Goal: Task Accomplishment & Management: Manage account settings

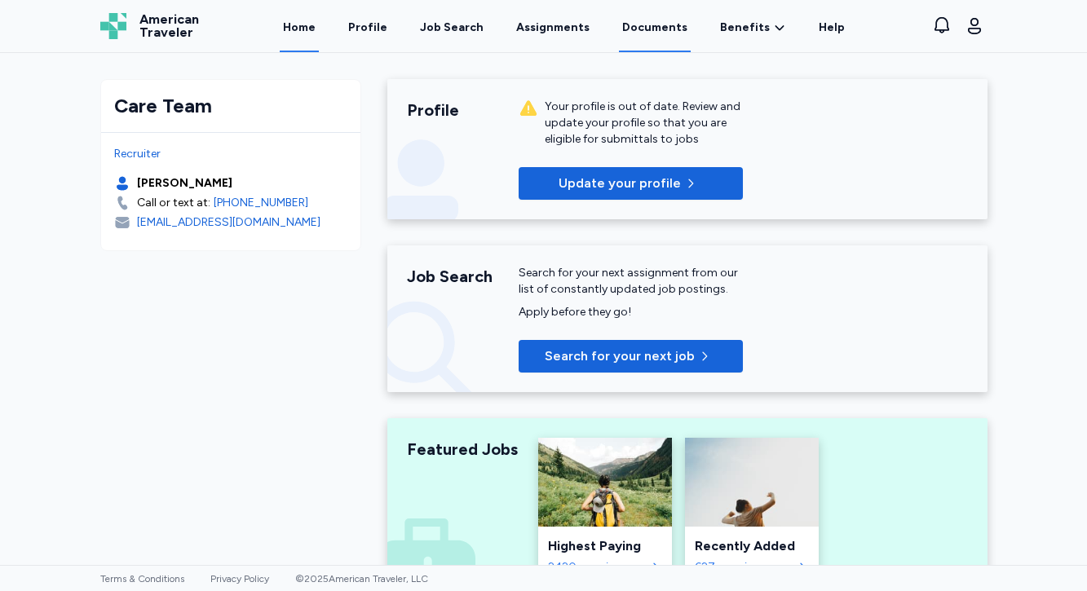
click at [663, 26] on link "Documents" at bounding box center [655, 27] width 72 height 51
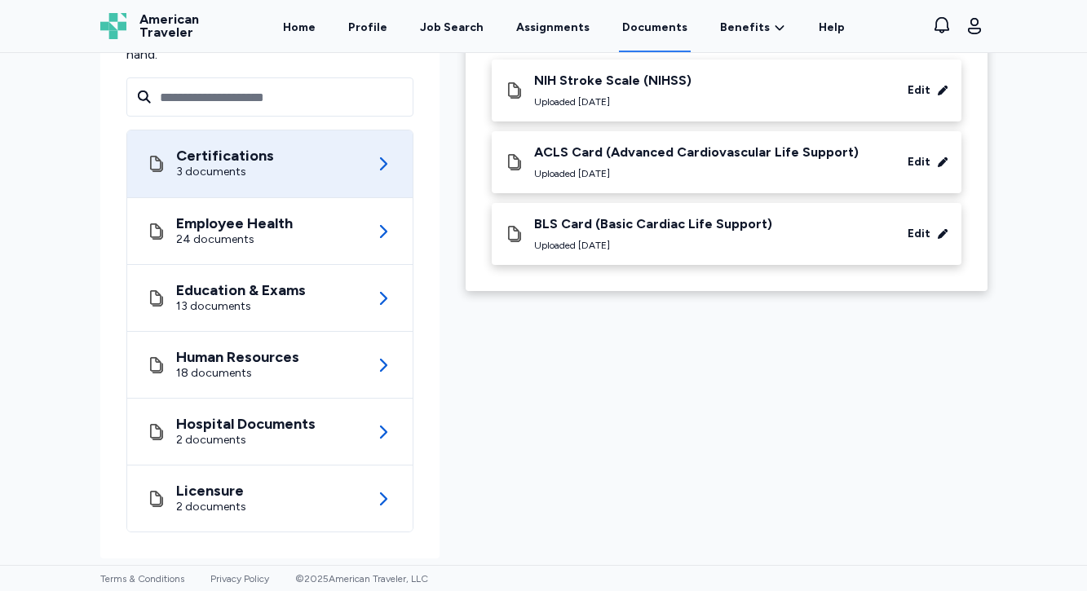
scroll to position [166, 0]
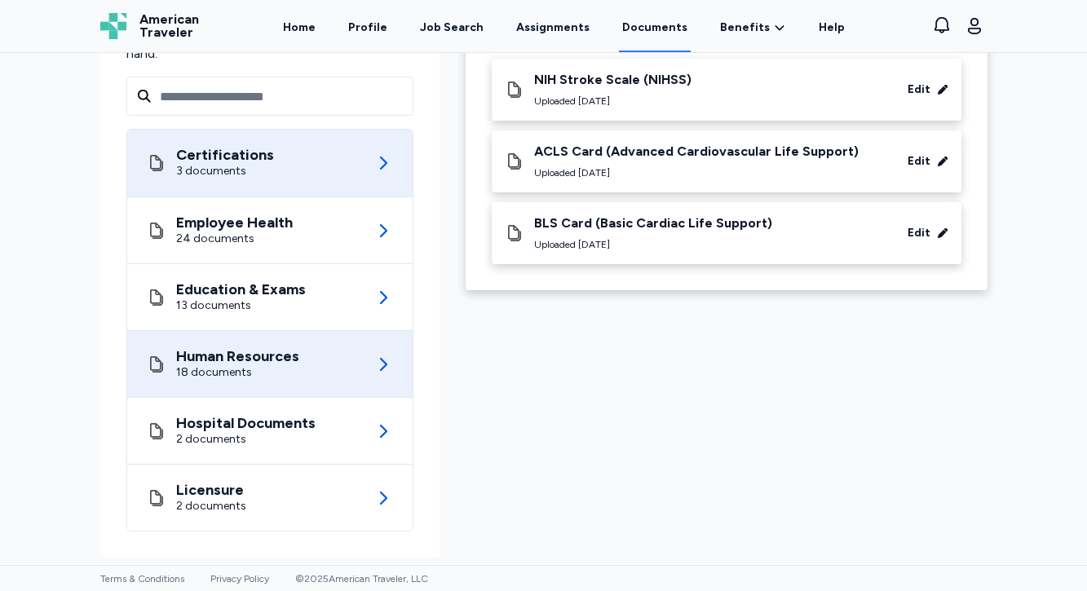
click at [291, 373] on div "18 documents" at bounding box center [237, 372] width 123 height 16
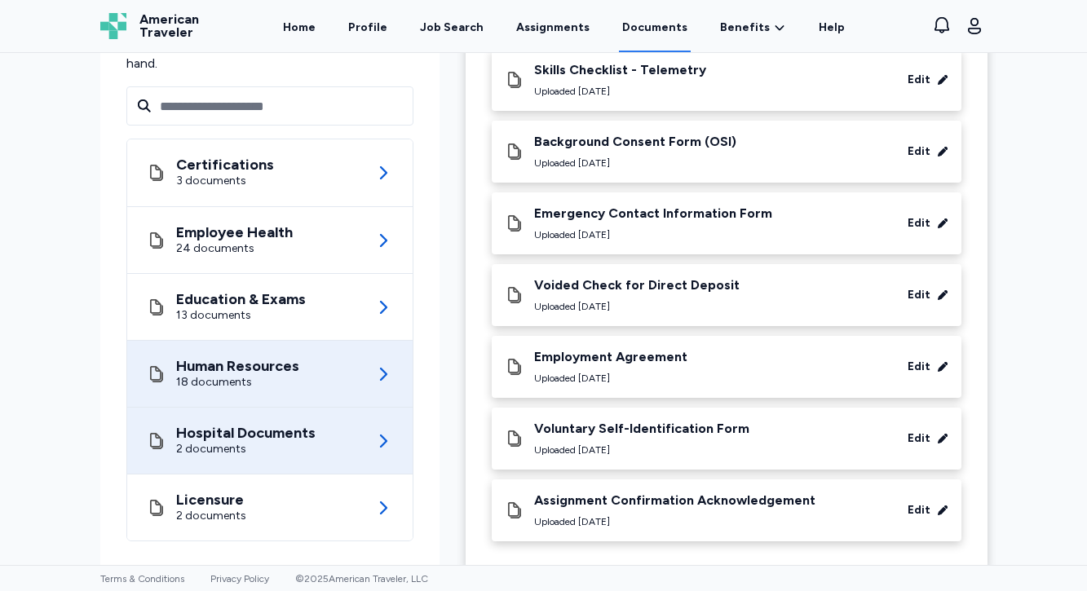
scroll to position [980, 0]
click at [309, 442] on div "2 documents" at bounding box center [245, 450] width 139 height 16
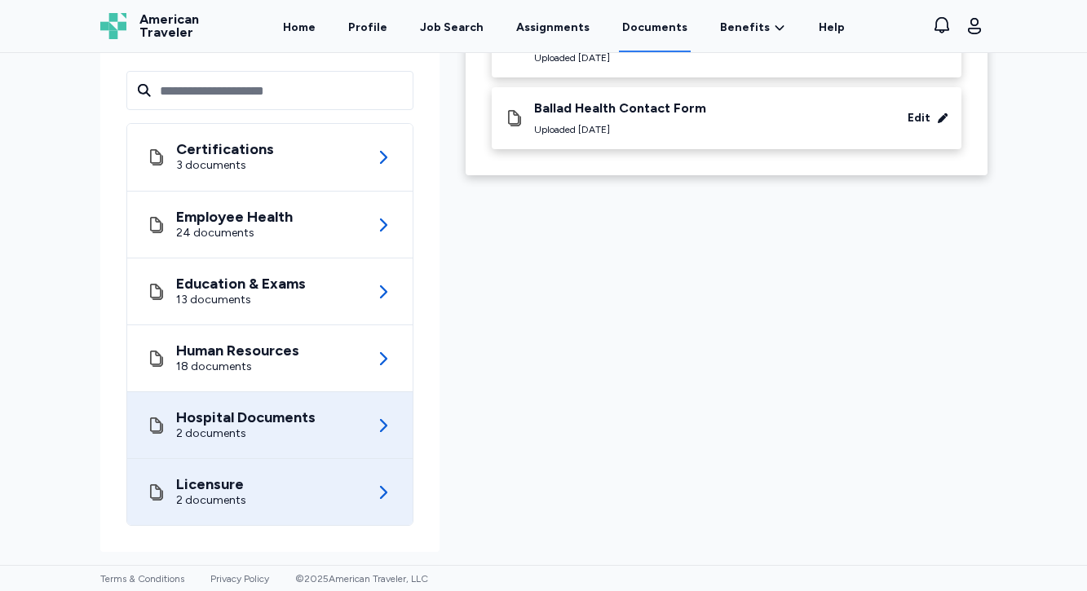
click at [263, 497] on div "Licensure 2 documents" at bounding box center [270, 492] width 246 height 66
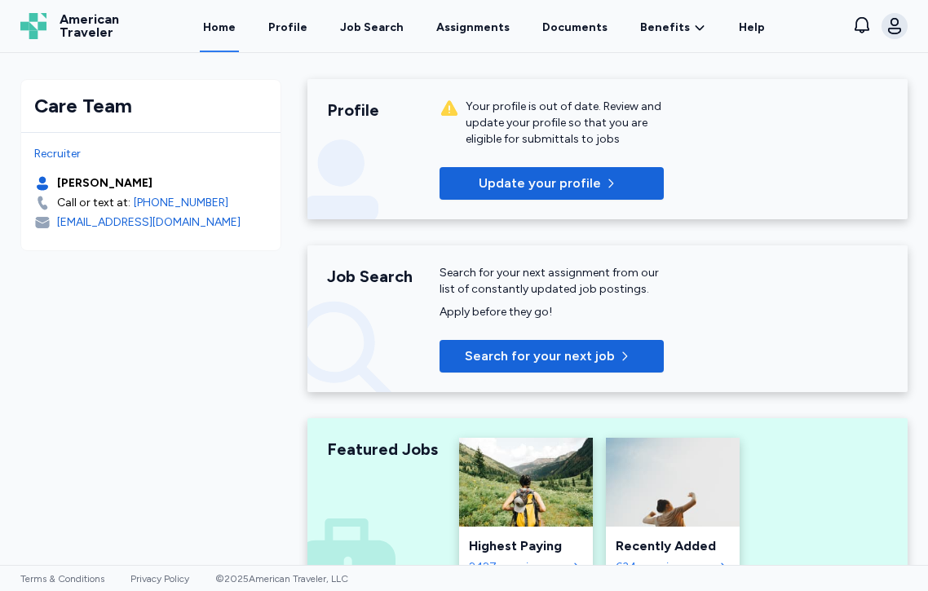
click at [901, 24] on icon "button" at bounding box center [895, 26] width 20 height 20
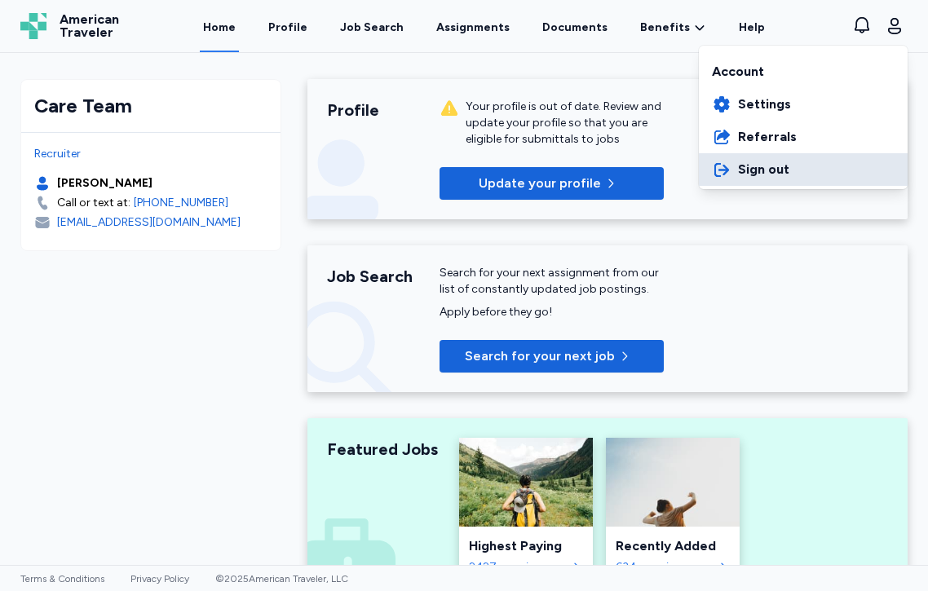
click at [781, 178] on span "Sign out" at bounding box center [763, 170] width 51 height 20
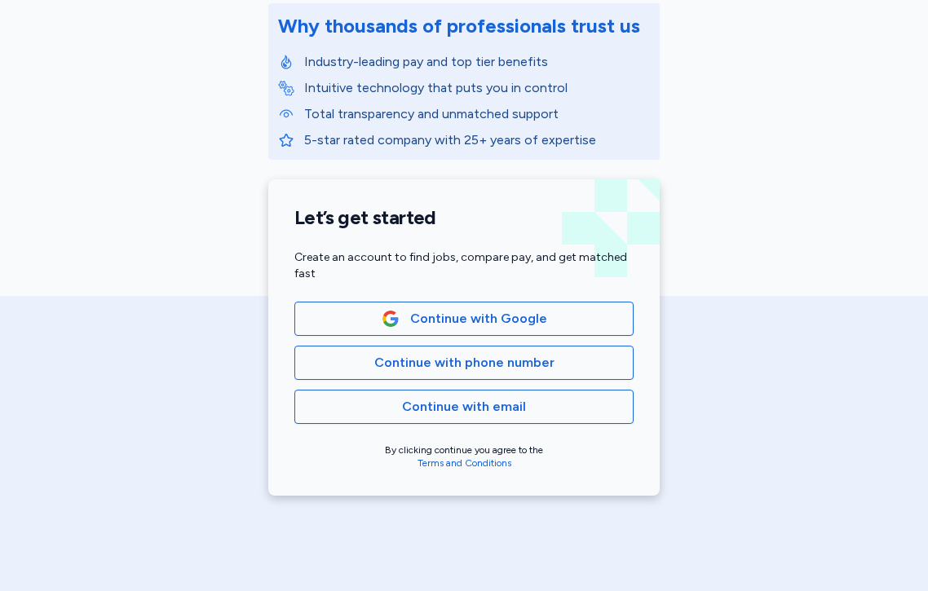
scroll to position [218, 0]
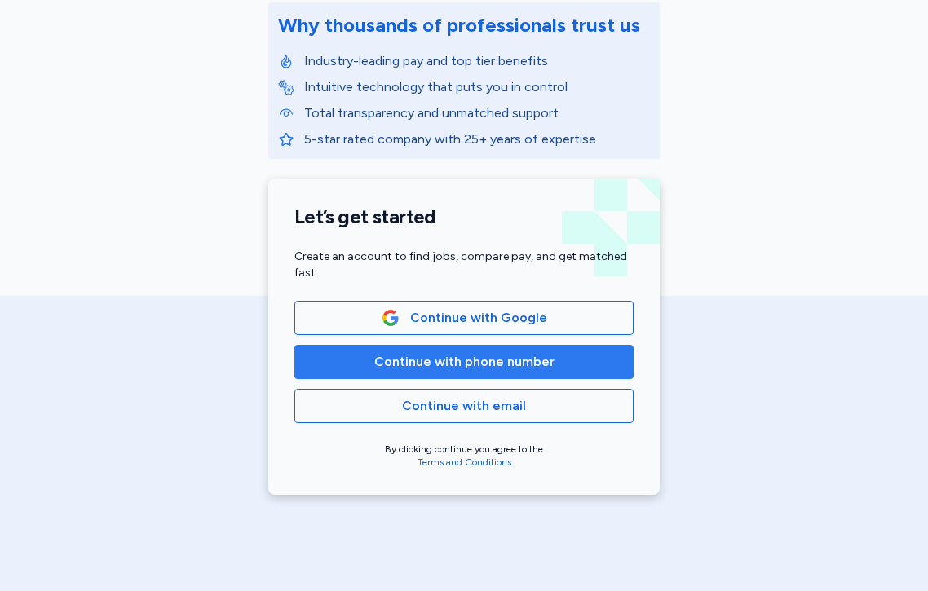
click at [543, 368] on span "Continue with phone number" at bounding box center [464, 362] width 180 height 20
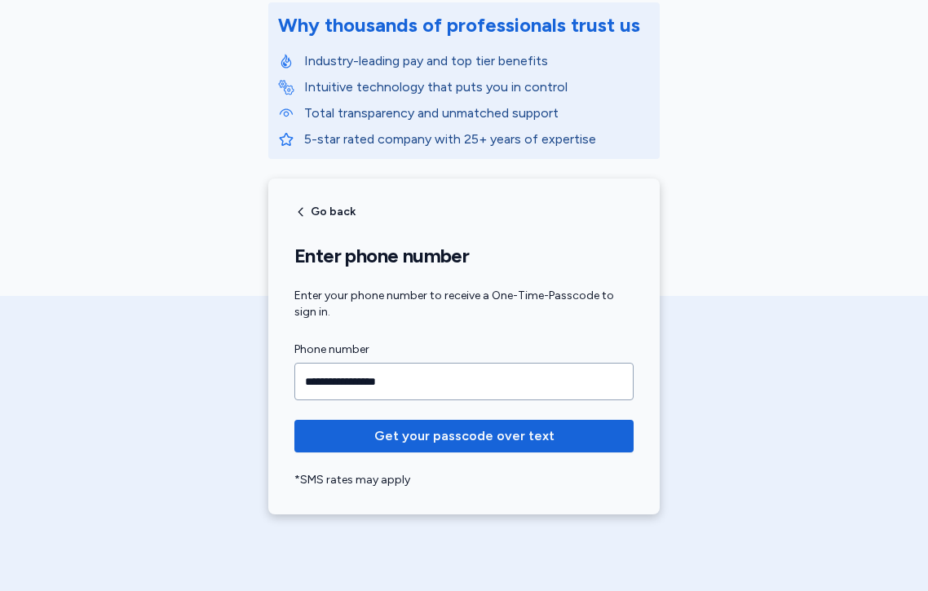
type input "**********"
click at [533, 455] on form "**********" at bounding box center [463, 414] width 339 height 148
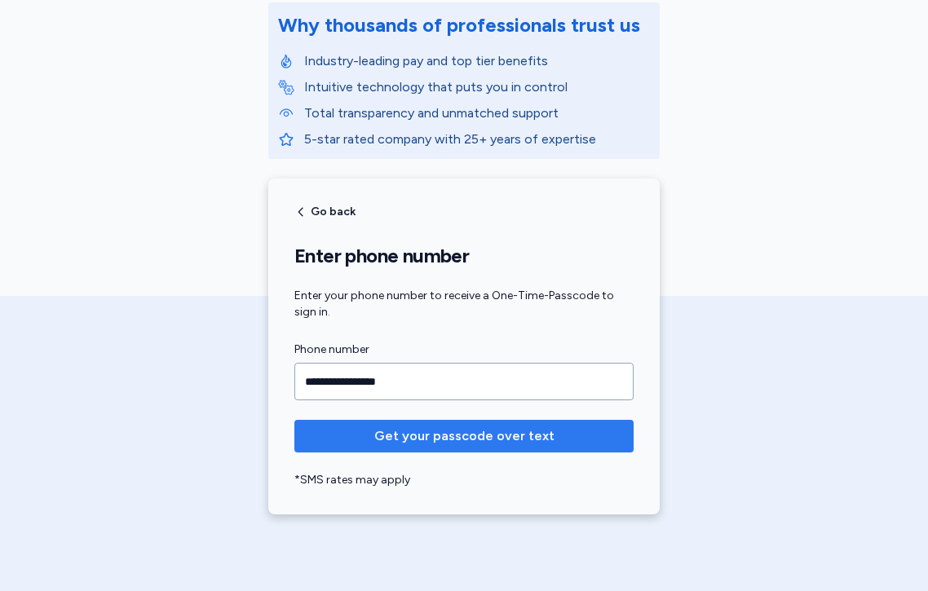
click at [547, 439] on span "Get your passcode over text" at bounding box center [464, 436] width 180 height 20
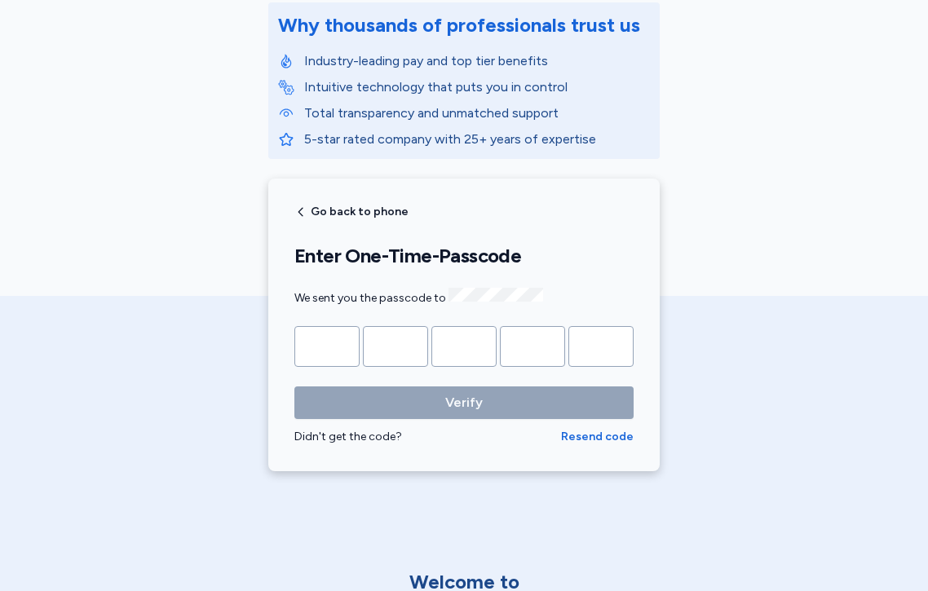
type input "*"
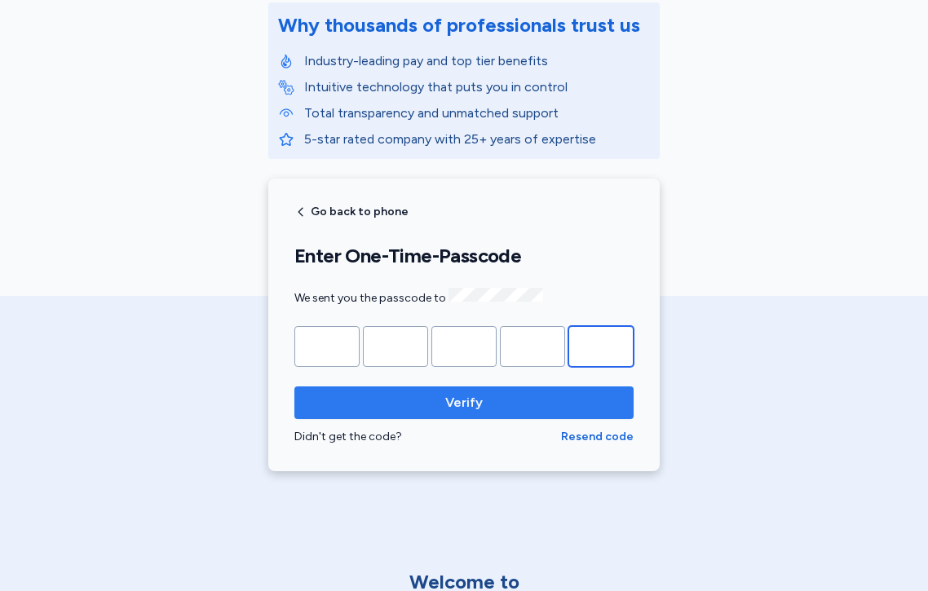
type input "*"
click at [493, 399] on span "Verify" at bounding box center [463, 403] width 313 height 20
